Goal: Task Accomplishment & Management: Manage account settings

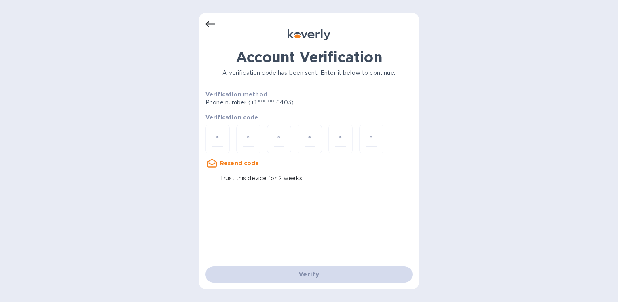
click at [239, 164] on u "Resend code" at bounding box center [239, 163] width 39 height 6
click at [217, 138] on input "number" at bounding box center [217, 138] width 11 height 15
type input "6"
type input "7"
type input "0"
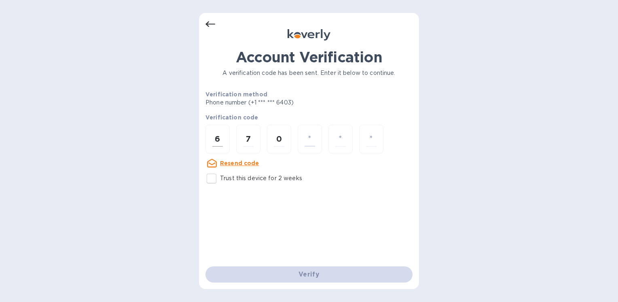
type input "4"
type input "8"
type input "0"
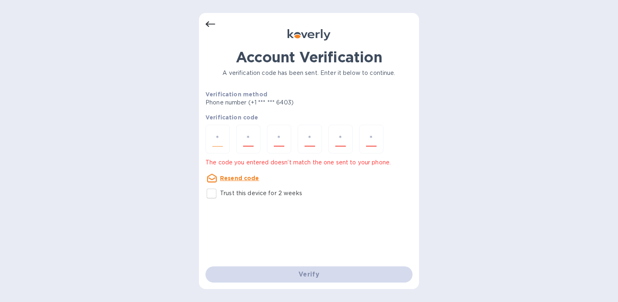
click at [211, 140] on div at bounding box center [217, 139] width 24 height 29
click at [228, 176] on u "Resend code" at bounding box center [239, 178] width 39 height 6
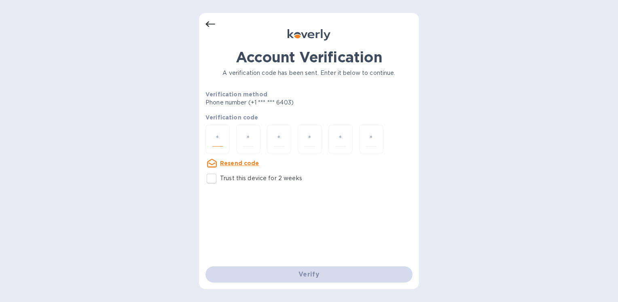
click at [217, 138] on input "number" at bounding box center [217, 138] width 11 height 15
type input "6"
type input "7"
type input "0"
type input "4"
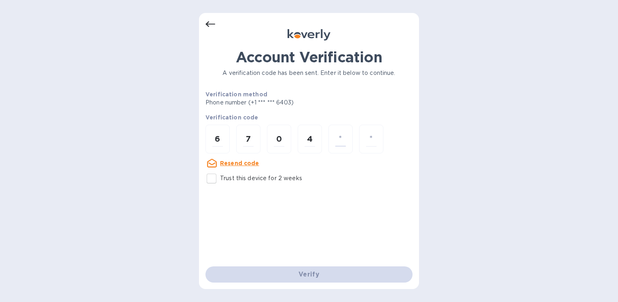
type input "8"
type input "0"
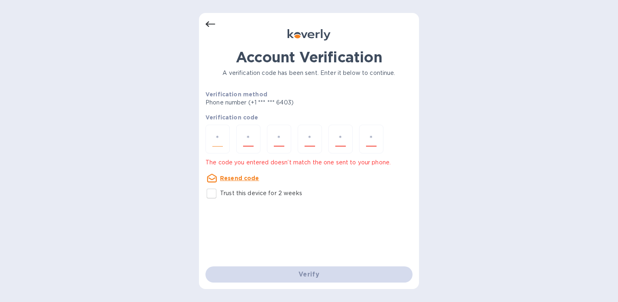
click at [213, 138] on input "number" at bounding box center [217, 138] width 11 height 15
click at [234, 177] on u "Resend code" at bounding box center [239, 178] width 39 height 6
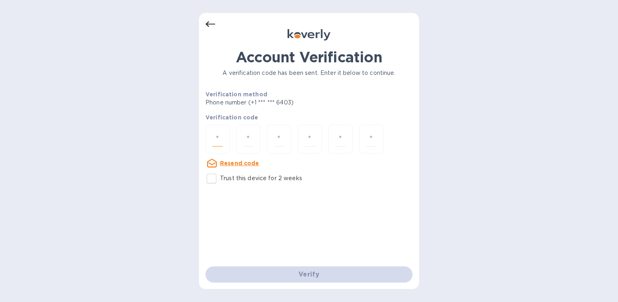
click at [219, 140] on input "number" at bounding box center [217, 138] width 11 height 15
type input "5"
type input "3"
type input "9"
type input "0"
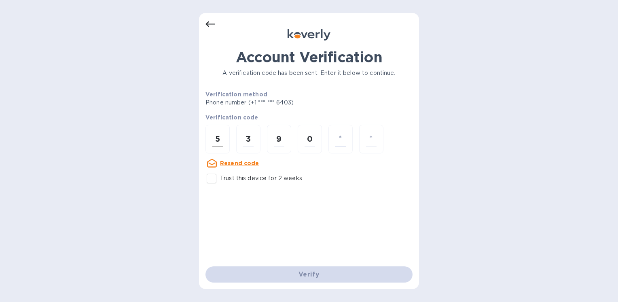
type input "5"
type input "8"
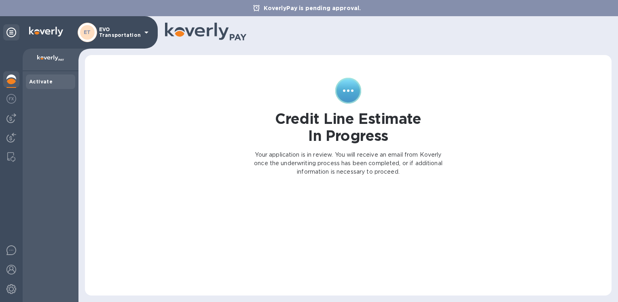
click at [145, 28] on icon at bounding box center [147, 33] width 10 height 10
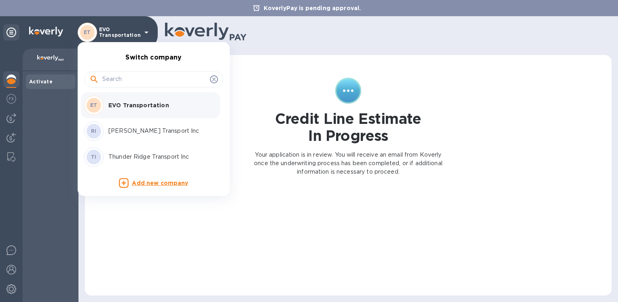
click at [139, 159] on p "Thunder Ridge Transport Inc" at bounding box center [159, 156] width 102 height 8
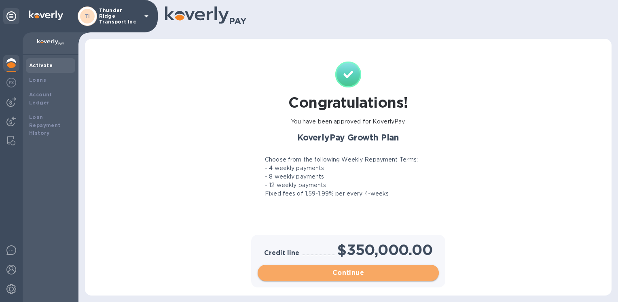
click at [307, 278] on button "Continue" at bounding box center [348, 273] width 181 height 16
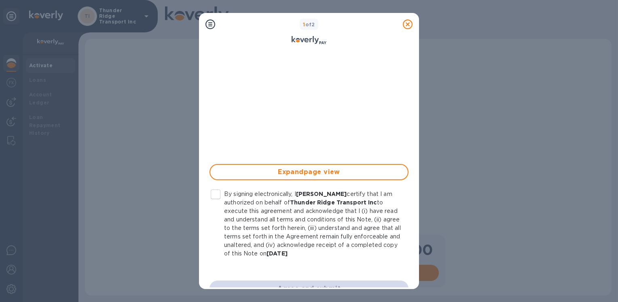
scroll to position [193, 0]
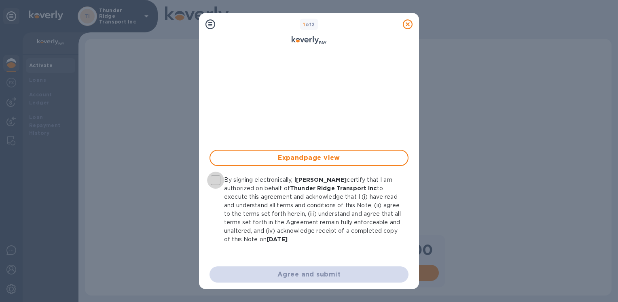
click at [216, 182] on input "By signing electronically, I Ryan Jones certify that I am authorized on behalf …" at bounding box center [215, 179] width 17 height 17
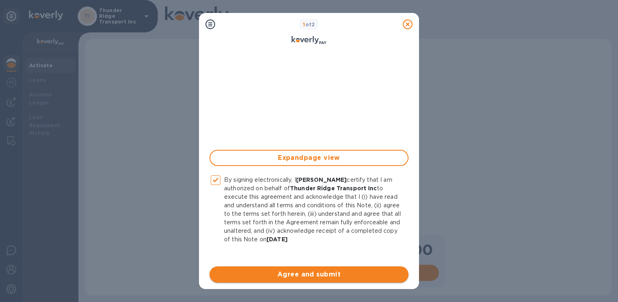
click at [289, 273] on span "Agree and submit" at bounding box center [309, 274] width 186 height 10
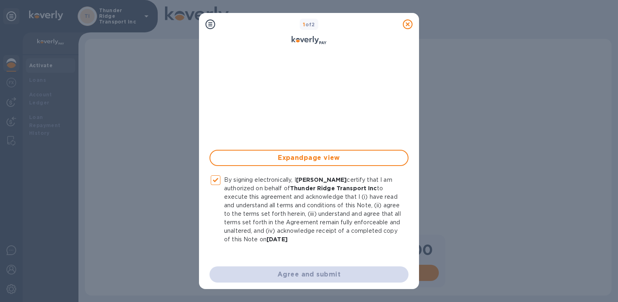
checkbox input "false"
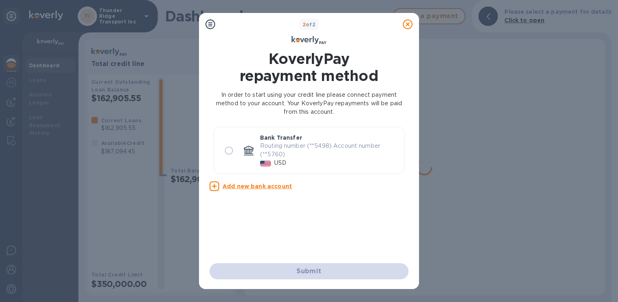
scroll to position [0, 0]
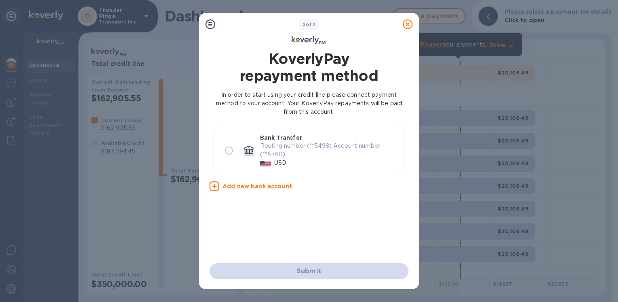
click at [410, 24] on icon at bounding box center [408, 24] width 10 height 10
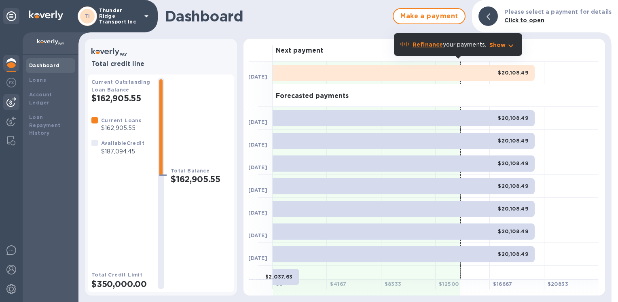
click at [11, 97] on img at bounding box center [11, 102] width 10 height 10
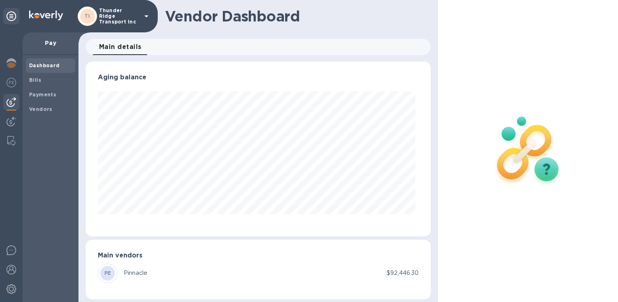
scroll to position [175, 341]
click at [11, 83] on img at bounding box center [11, 83] width 10 height 10
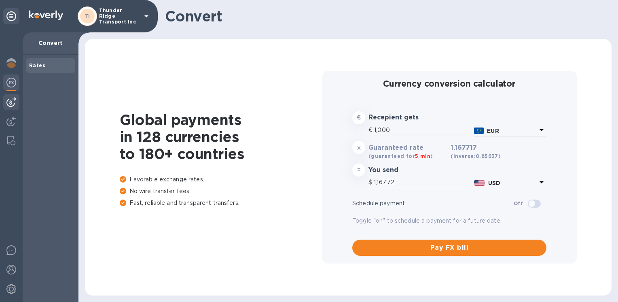
click at [10, 101] on img at bounding box center [11, 102] width 10 height 10
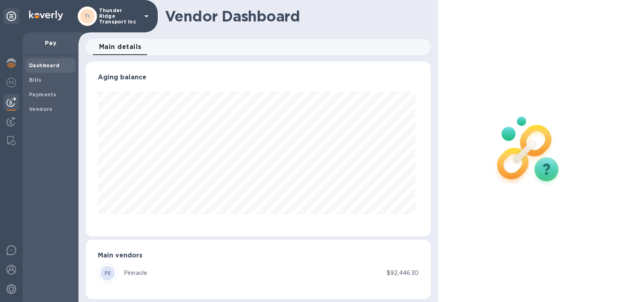
scroll to position [175, 341]
click at [11, 116] on div at bounding box center [11, 122] width 16 height 18
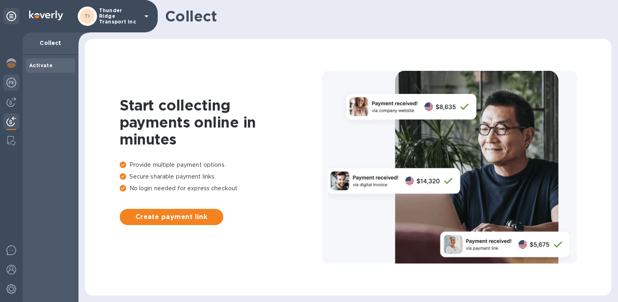
click at [8, 84] on img at bounding box center [11, 83] width 10 height 10
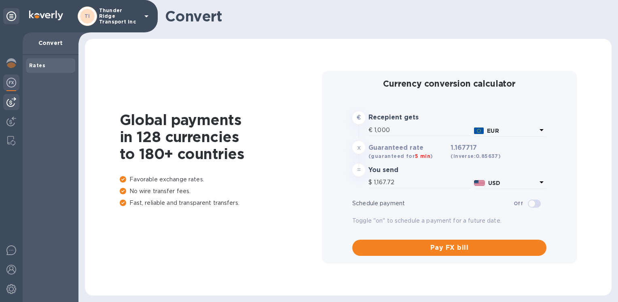
click at [9, 104] on img at bounding box center [11, 102] width 10 height 10
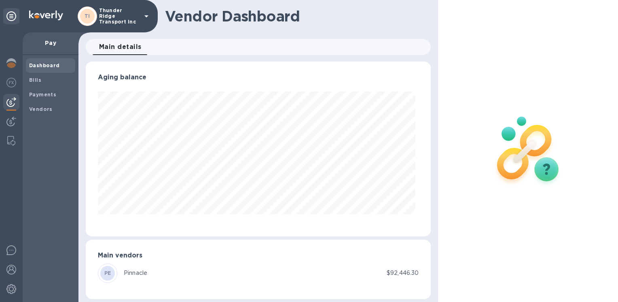
scroll to position [175, 341]
click at [10, 116] on img at bounding box center [11, 121] width 10 height 10
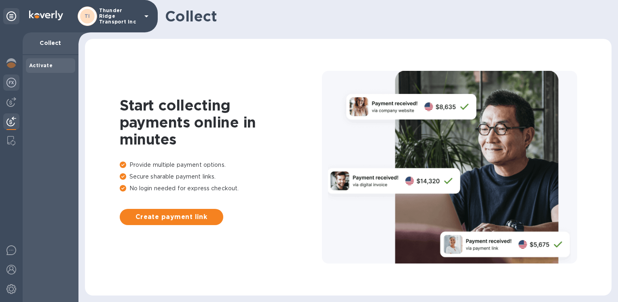
click at [11, 85] on img at bounding box center [11, 83] width 10 height 10
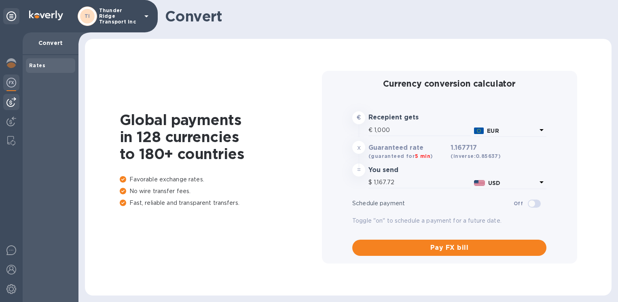
click at [9, 106] on img at bounding box center [11, 102] width 10 height 10
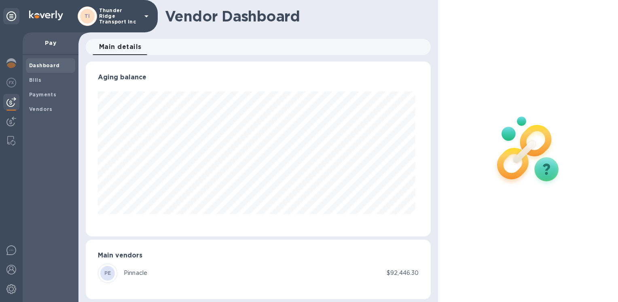
scroll to position [175, 341]
click at [33, 106] on b "Vendors" at bounding box center [40, 109] width 23 height 6
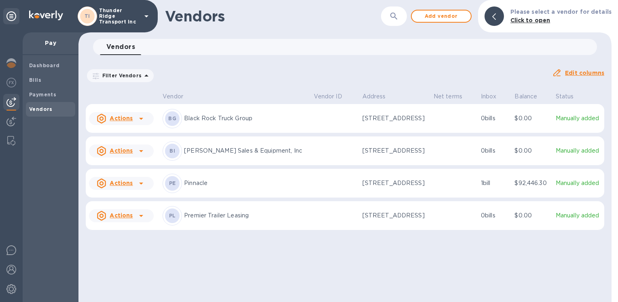
click at [142, 184] on icon at bounding box center [141, 183] width 10 height 10
click at [129, 218] on b "Add new bill" at bounding box center [131, 219] width 38 height 6
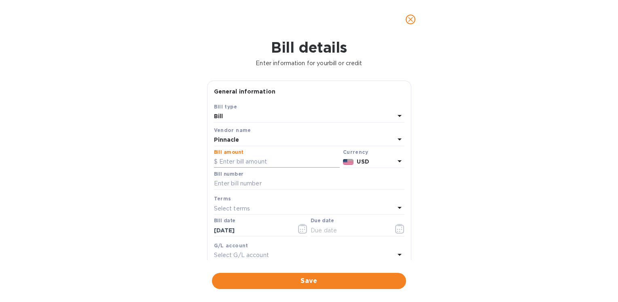
click at [265, 162] on input "text" at bounding box center [277, 162] width 126 height 12
click at [232, 160] on input "text" at bounding box center [277, 162] width 126 height 12
type input "92,446.30"
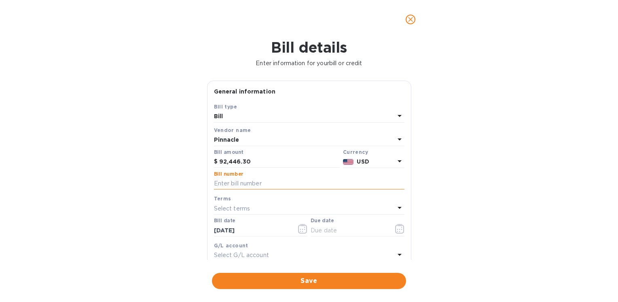
click at [265, 181] on input "text" at bounding box center [309, 184] width 191 height 12
type input "Pinn02"
click at [286, 206] on div "Select terms" at bounding box center [304, 208] width 181 height 11
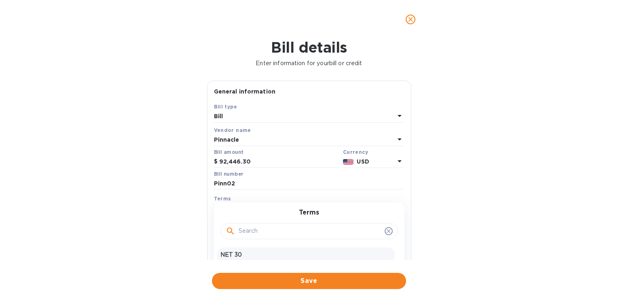
click at [241, 254] on p "NET 30" at bounding box center [305, 254] width 171 height 8
type input "09/21/2025"
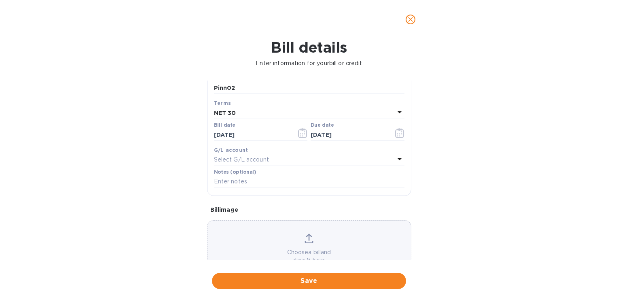
scroll to position [102, 0]
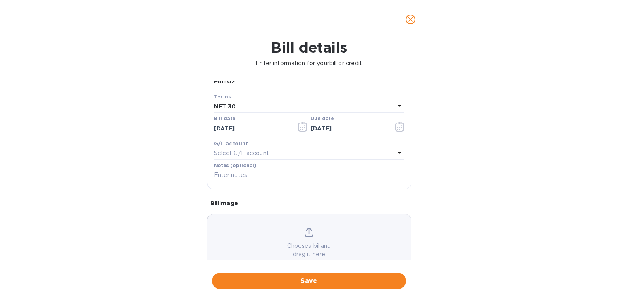
click at [307, 241] on div "Choose a bill and drag it here" at bounding box center [308, 243] width 203 height 32
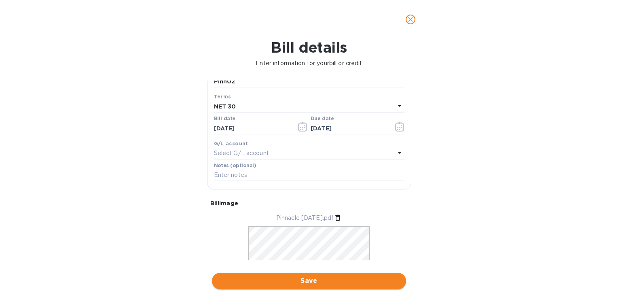
click at [311, 281] on span "Save" at bounding box center [308, 281] width 181 height 10
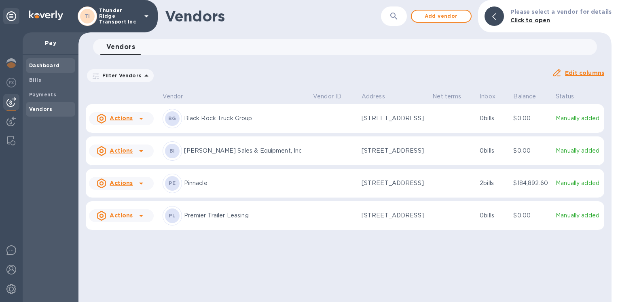
click at [51, 65] on b "Dashboard" at bounding box center [44, 65] width 31 height 6
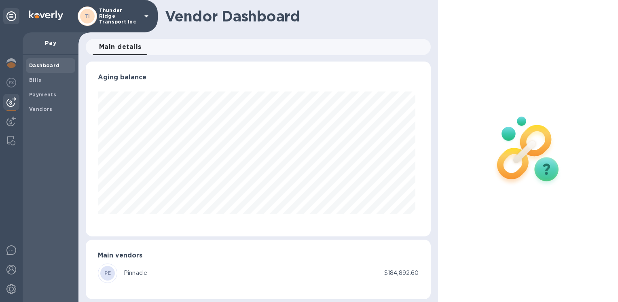
scroll to position [175, 341]
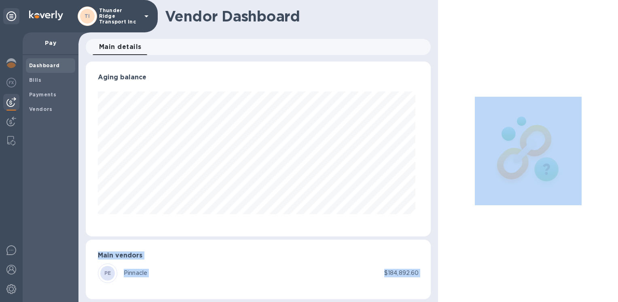
drag, startPoint x: 438, startPoint y: 154, endPoint x: 431, endPoint y: 195, distance: 41.0
click at [431, 195] on div "Vendor Dashboard Main details 0 Aging balance Main vendors PE Pinnacle $184,892…" at bounding box center [348, 151] width 540 height 302
click at [286, 290] on div "Main vendors PE Pinnacle $184,892.60" at bounding box center [258, 268] width 345 height 59
click at [49, 42] on p "Pay" at bounding box center [50, 43] width 43 height 8
click at [45, 80] on span "Bills" at bounding box center [50, 80] width 43 height 8
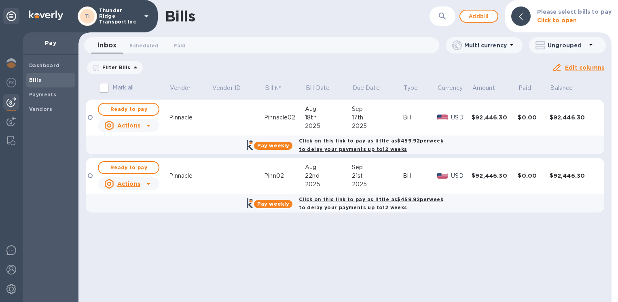
click at [278, 205] on b "Pay weekly" at bounding box center [273, 204] width 32 height 6
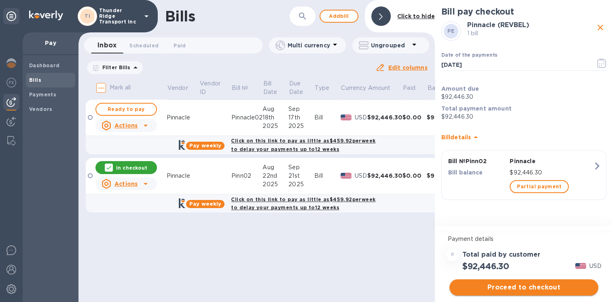
click at [528, 289] on span "Proceed to checkout" at bounding box center [524, 287] width 136 height 10
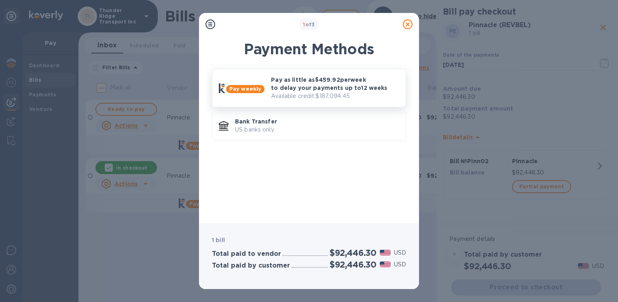
click at [241, 90] on b "Pay weekly" at bounding box center [245, 89] width 32 height 6
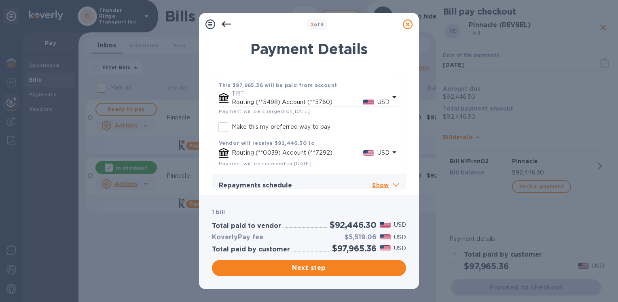
scroll to position [186, 0]
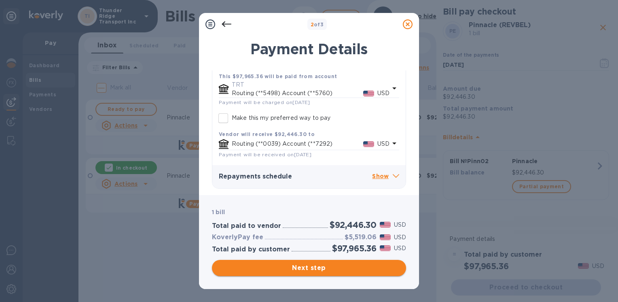
click at [305, 265] on span "Next step" at bounding box center [308, 268] width 181 height 10
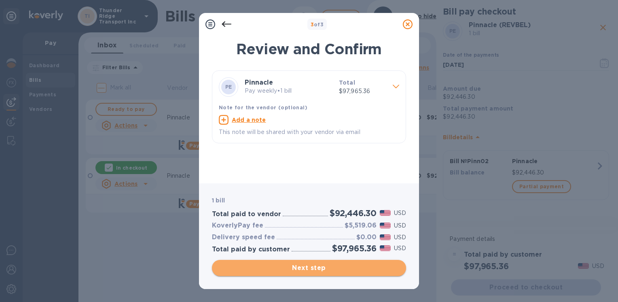
click at [313, 266] on span "Next step" at bounding box center [308, 268] width 181 height 10
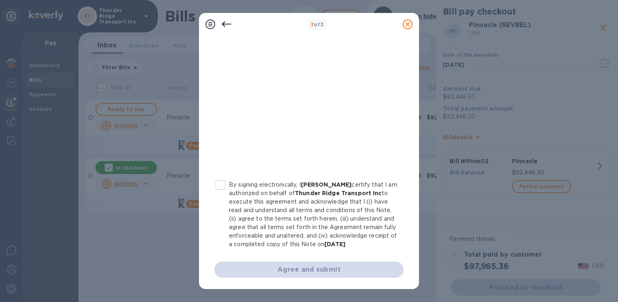
scroll to position [159, 0]
click at [220, 176] on input "By signing electronically, I Ryan Jones certify that I am authorized on behalf …" at bounding box center [220, 184] width 17 height 17
checkbox input "true"
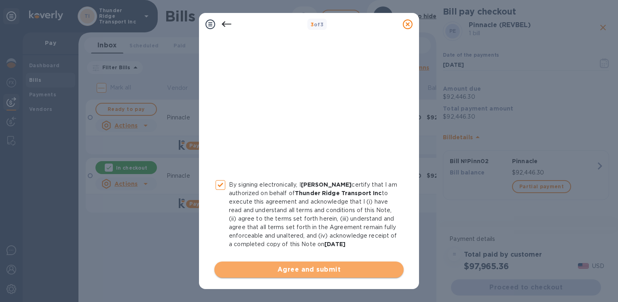
click at [309, 273] on span "Agree and submit" at bounding box center [309, 270] width 176 height 10
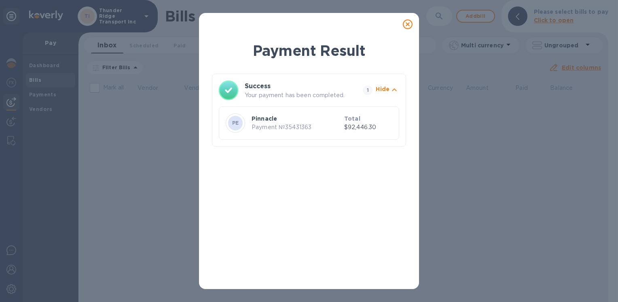
click at [408, 25] on icon at bounding box center [408, 24] width 10 height 10
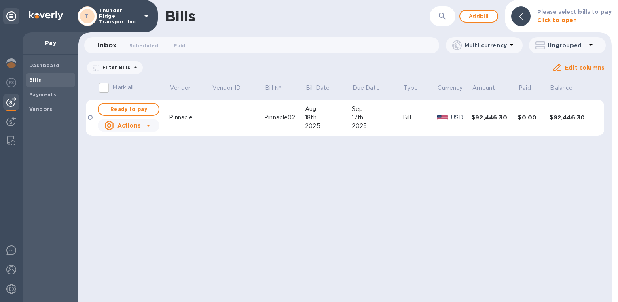
click at [148, 128] on icon at bounding box center [149, 126] width 10 height 10
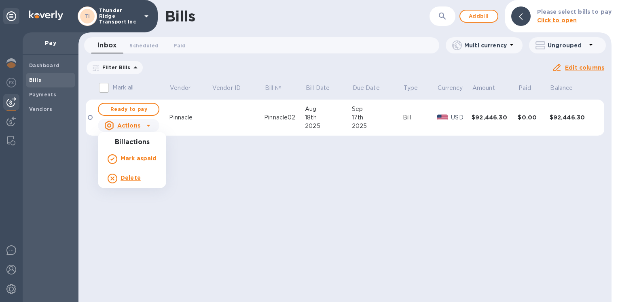
click at [134, 176] on b "Delete" at bounding box center [131, 177] width 20 height 6
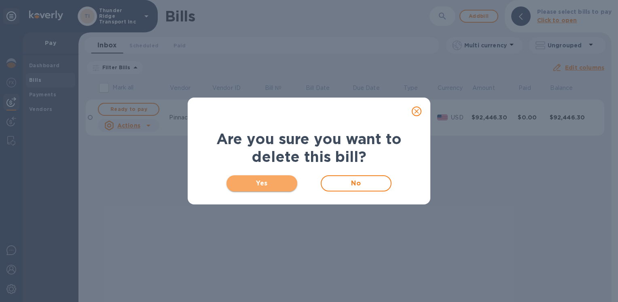
click at [254, 184] on span "Yes" at bounding box center [262, 183] width 58 height 10
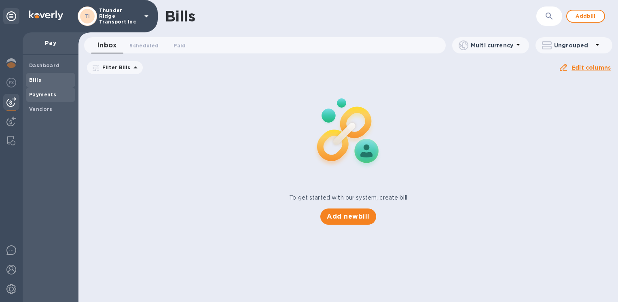
click at [47, 96] on b "Payments" at bounding box center [42, 94] width 27 height 6
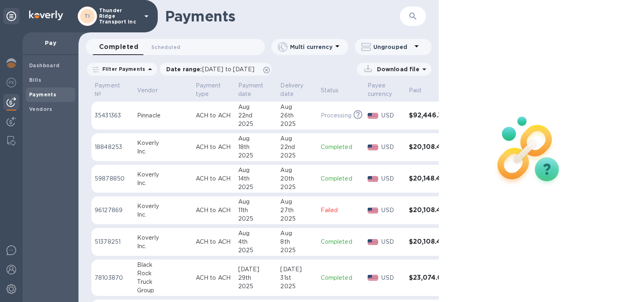
click at [129, 118] on p "35431363" at bounding box center [113, 115] width 36 height 8
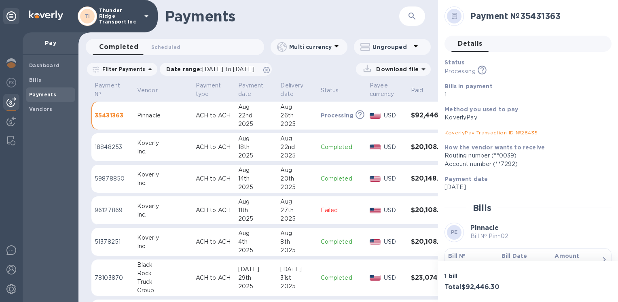
click at [489, 132] on link "KoverlyPay Transaction ID № 28435" at bounding box center [491, 132] width 93 height 6
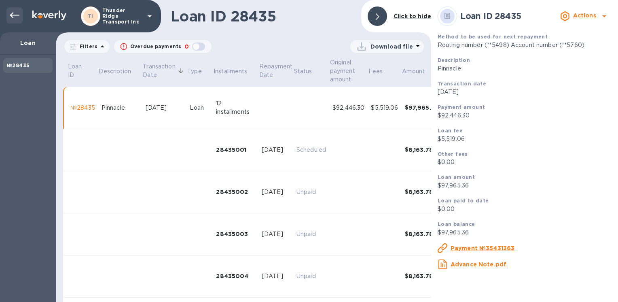
click at [14, 13] on icon at bounding box center [15, 16] width 10 height 10
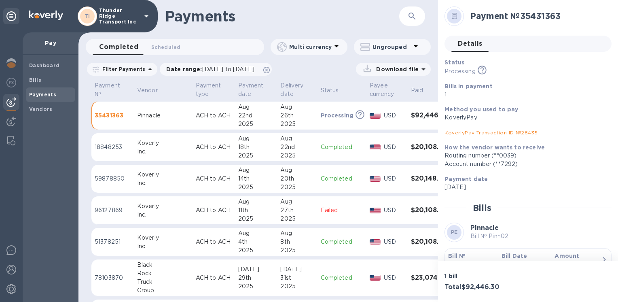
click at [145, 15] on icon at bounding box center [147, 16] width 10 height 10
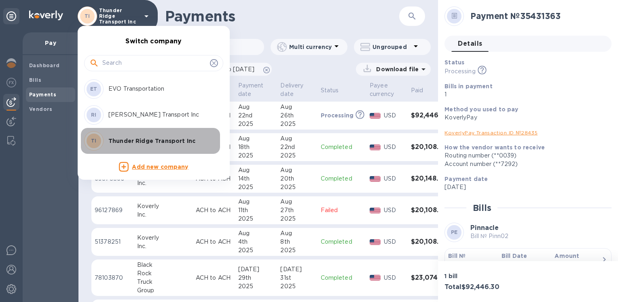
click at [144, 140] on p "Thunder Ridge Transport Inc" at bounding box center [159, 141] width 102 height 8
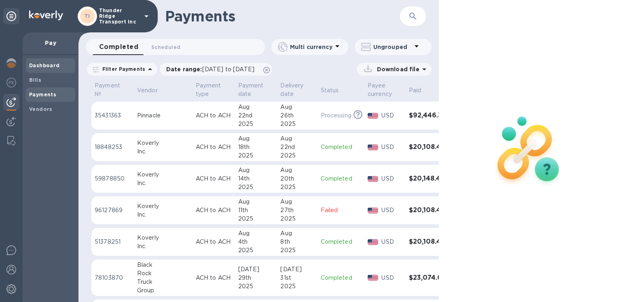
click at [43, 64] on b "Dashboard" at bounding box center [44, 65] width 31 height 6
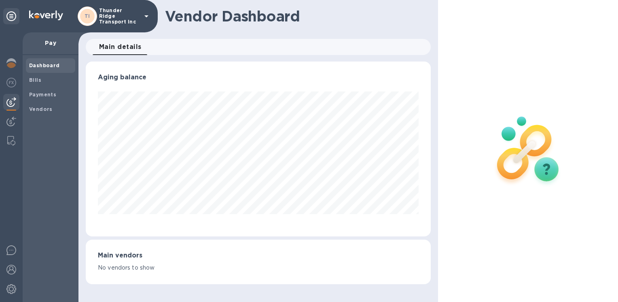
scroll to position [175, 345]
